Goal: Navigation & Orientation: Find specific page/section

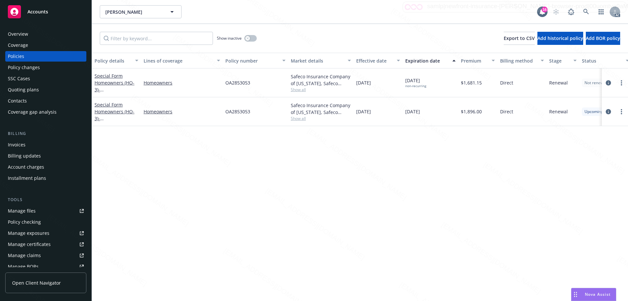
click at [28, 32] on div "Overview" at bounding box center [46, 34] width 76 height 10
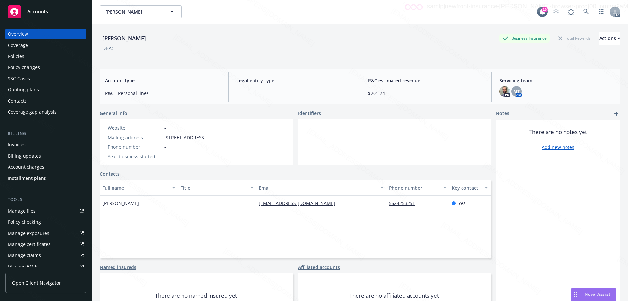
click at [34, 13] on span "Accounts" at bounding box center [37, 11] width 21 height 5
